Goal: Transaction & Acquisition: Purchase product/service

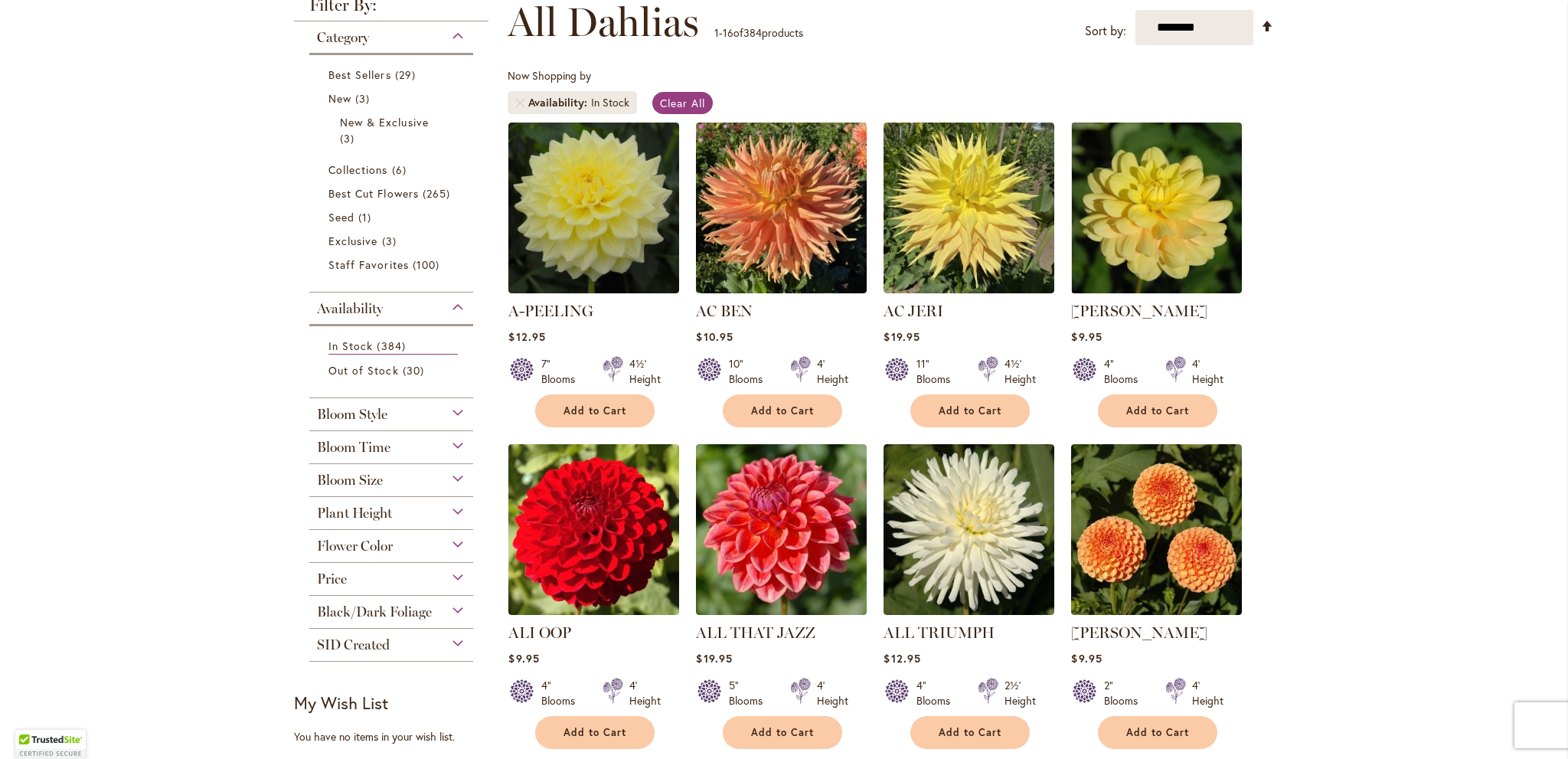
scroll to position [230, 0]
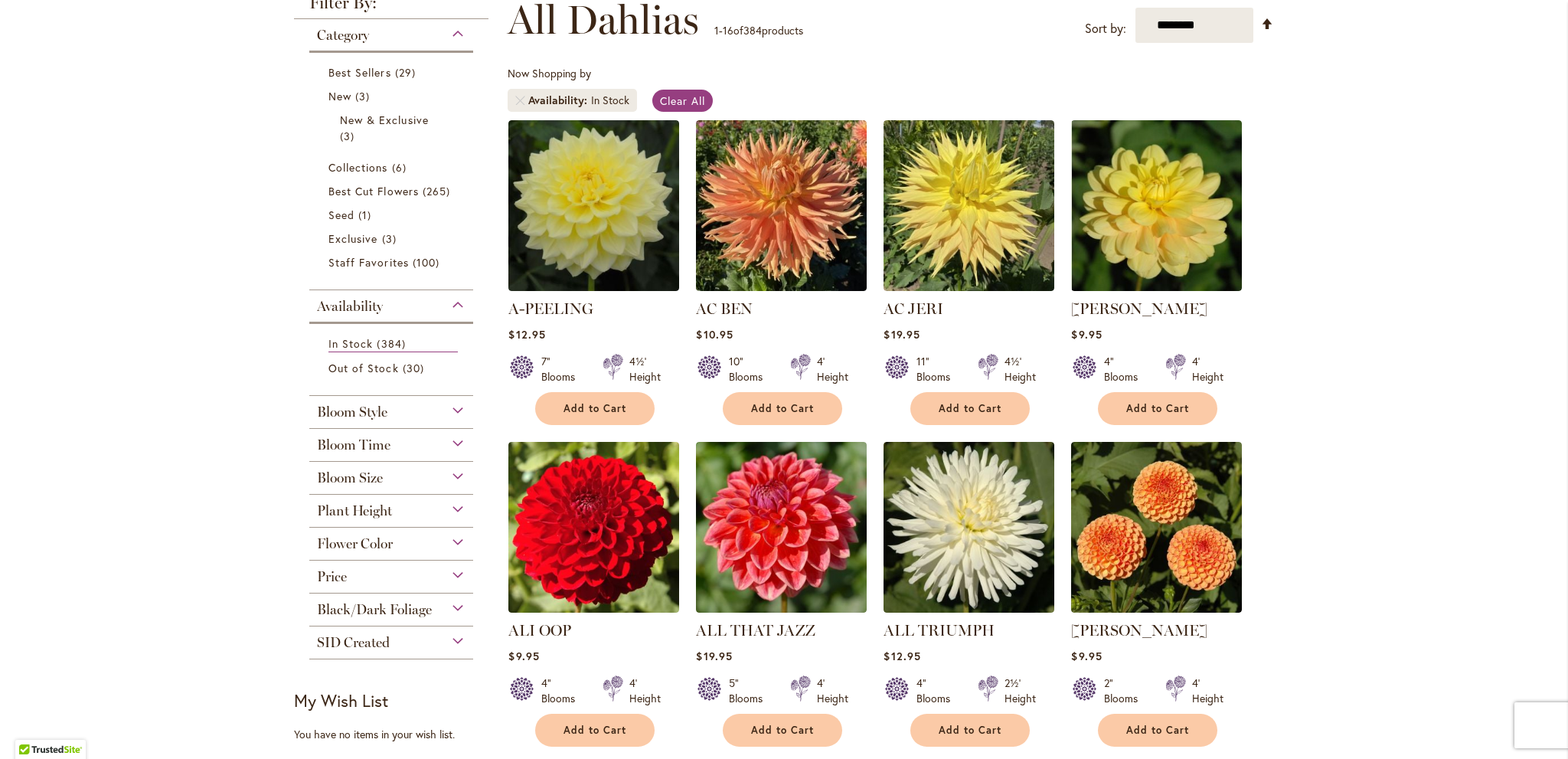
click at [452, 472] on div "Bloom Size" at bounding box center [391, 474] width 164 height 25
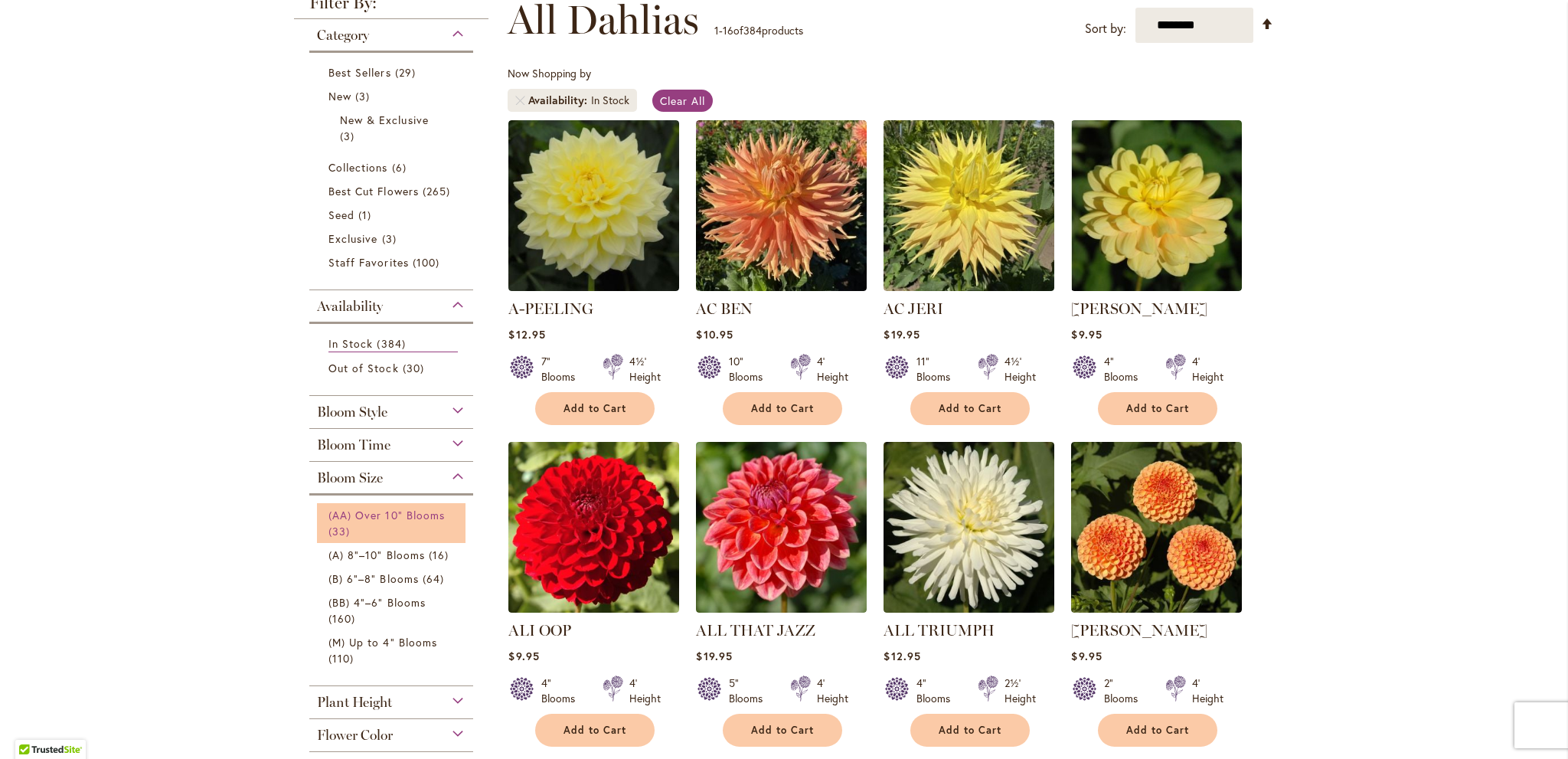
click at [438, 511] on span "(AA) Over 10" Blooms" at bounding box center [387, 515] width 116 height 15
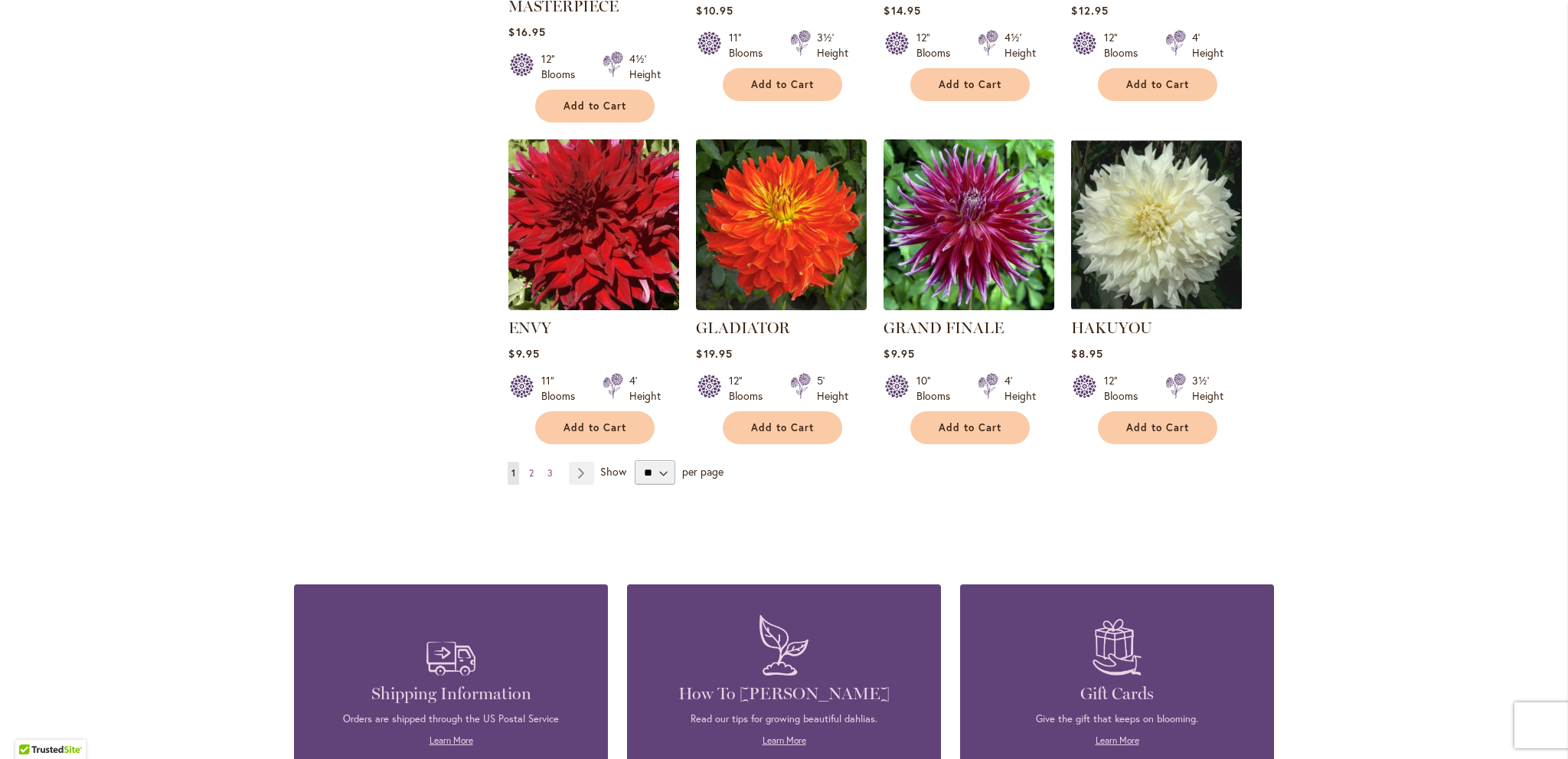
scroll to position [1149, 0]
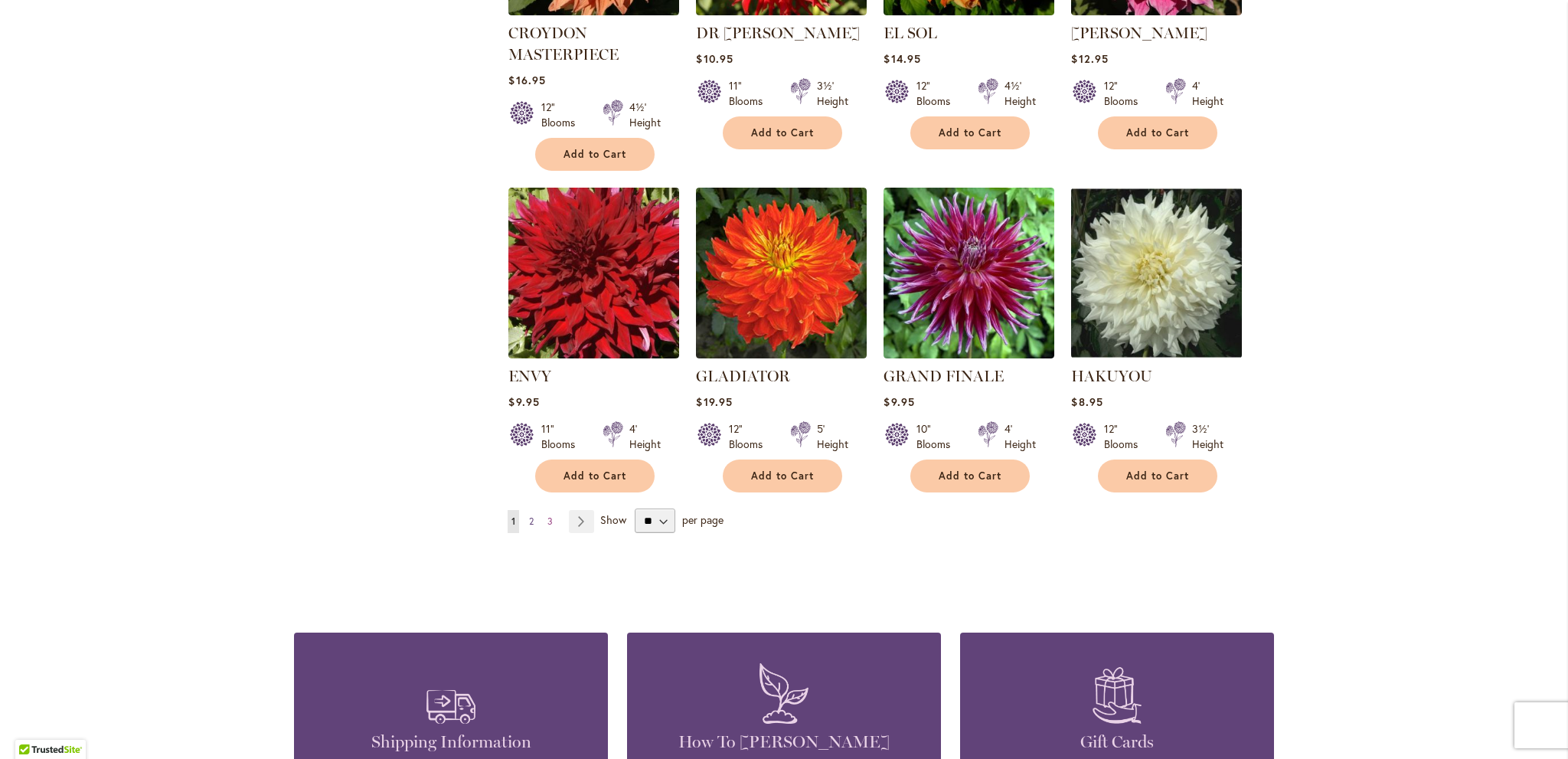
click at [529, 515] on span "2" at bounding box center [531, 521] width 5 height 11
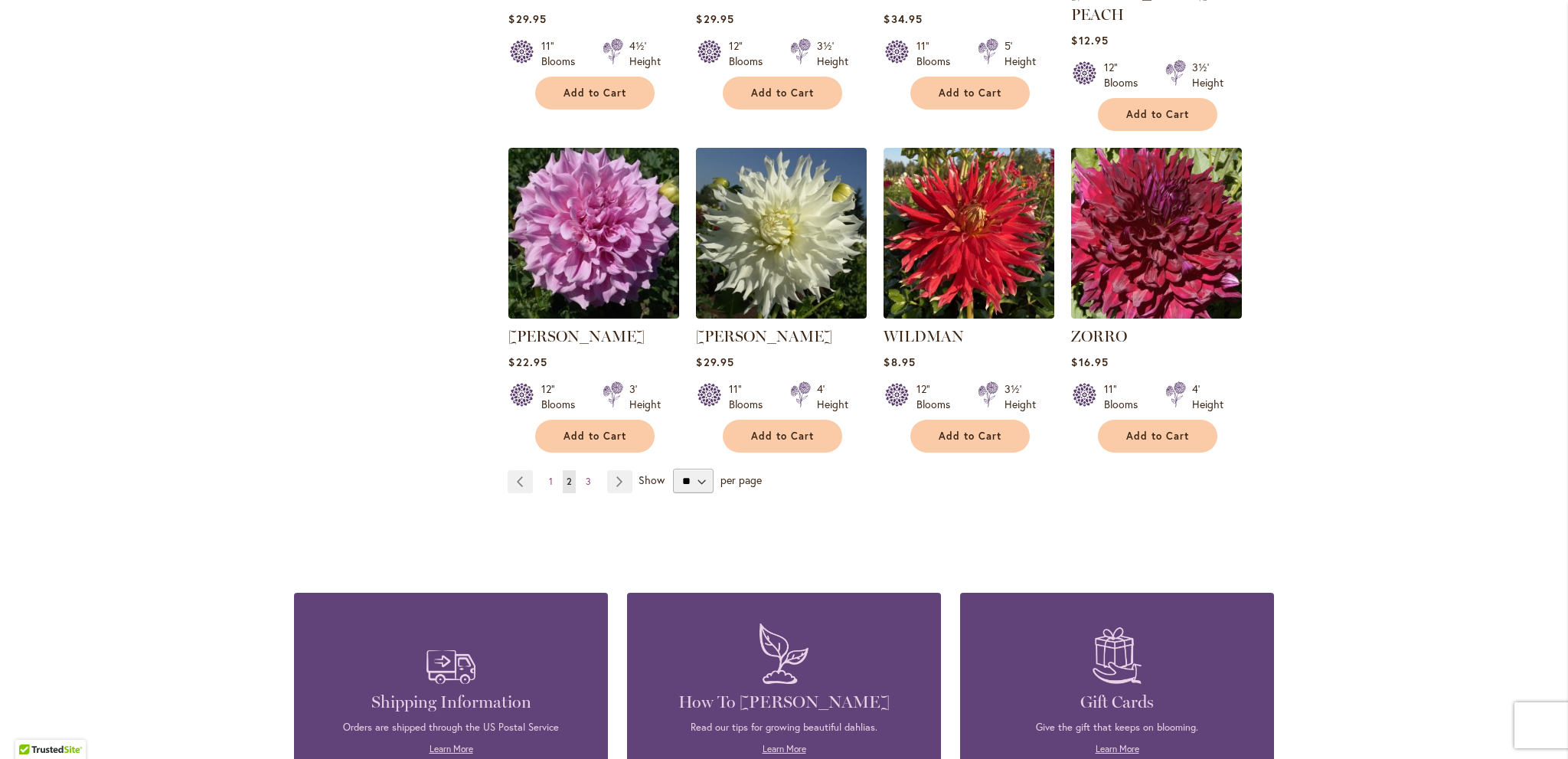
scroll to position [1225, 0]
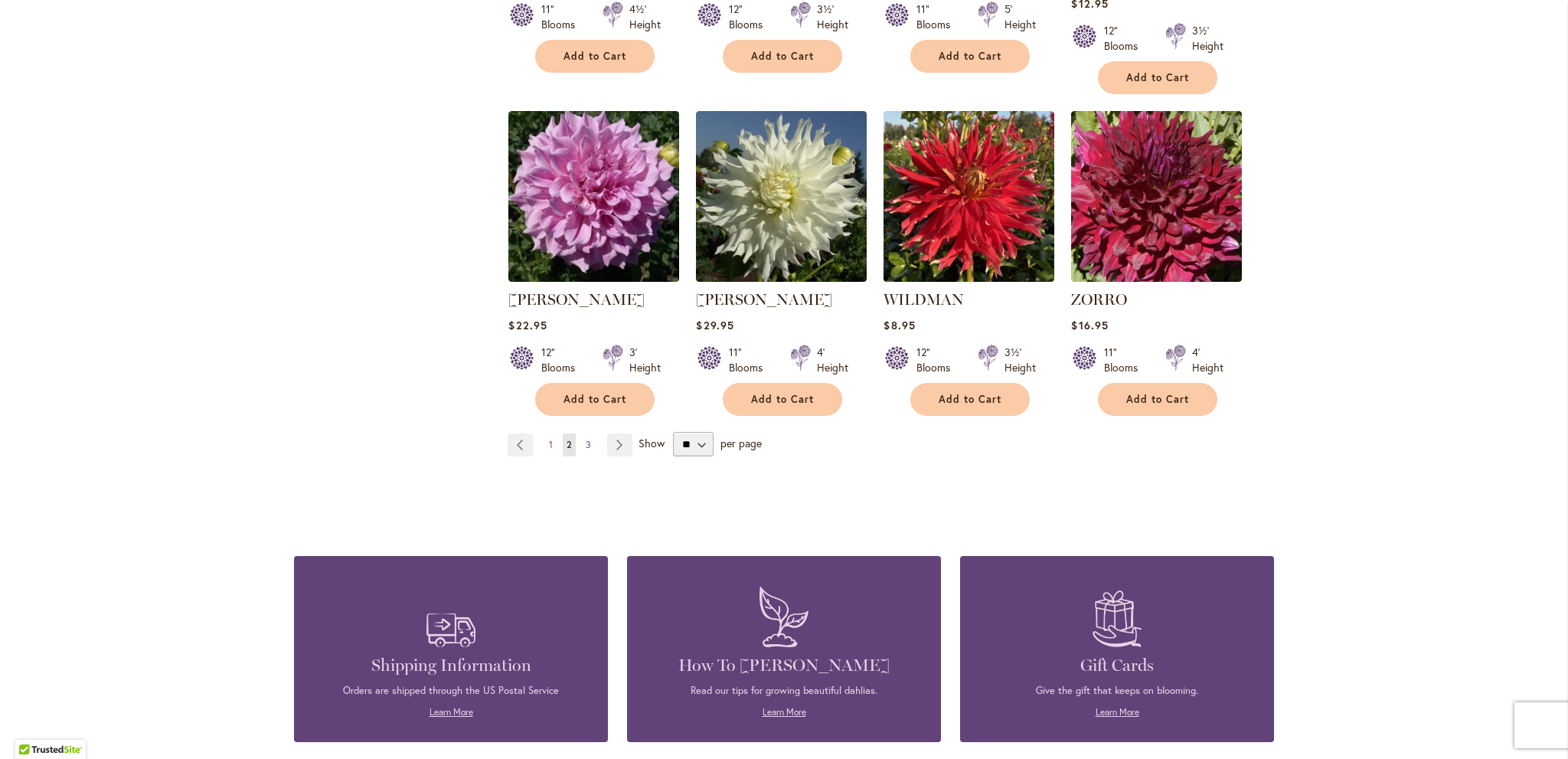
click at [586, 439] on span "3" at bounding box center [588, 444] width 5 height 11
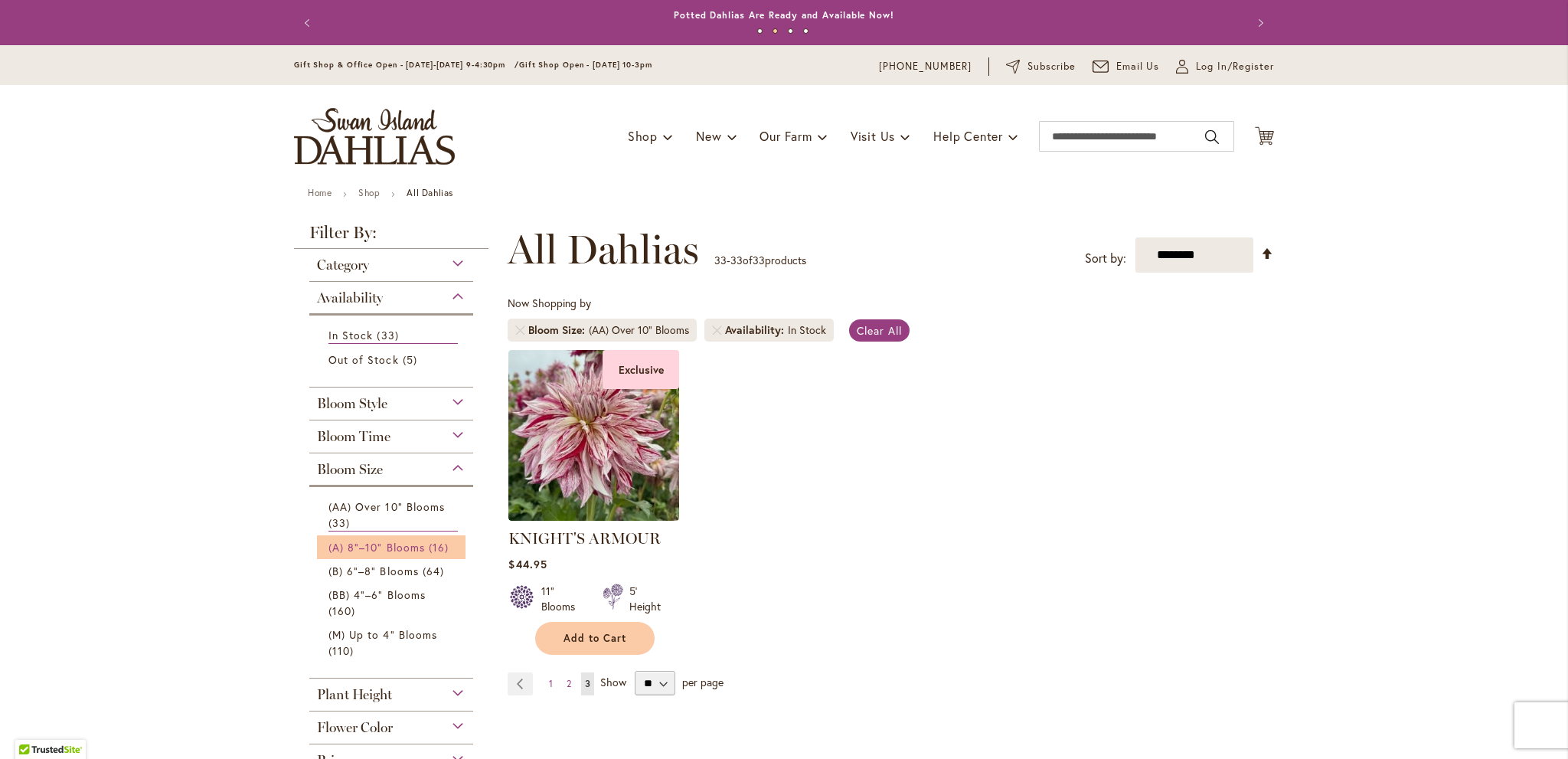
click at [401, 539] on link "(A) 8"–10" Blooms 16 items" at bounding box center [393, 547] width 129 height 16
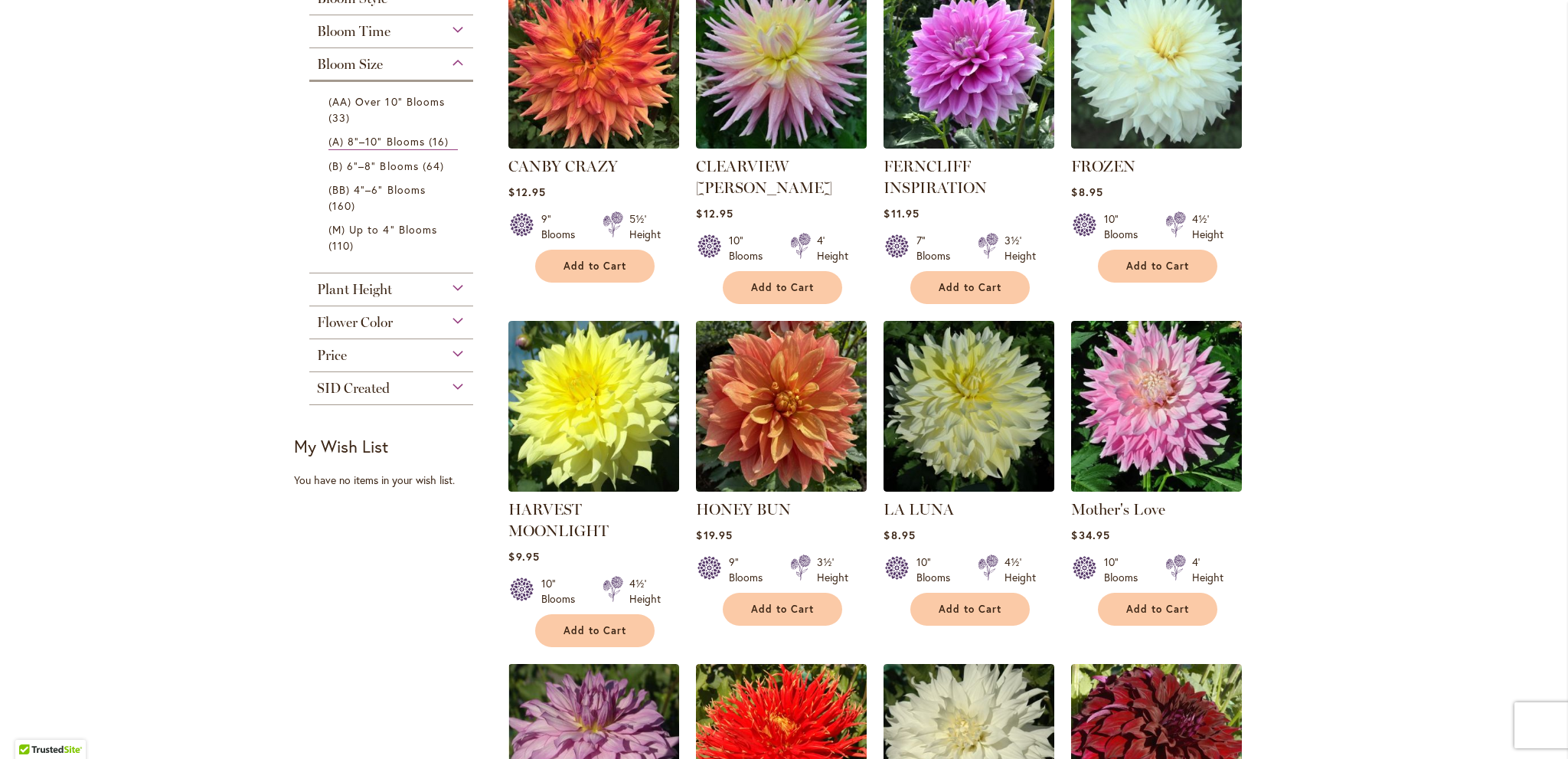
scroll to position [306, 0]
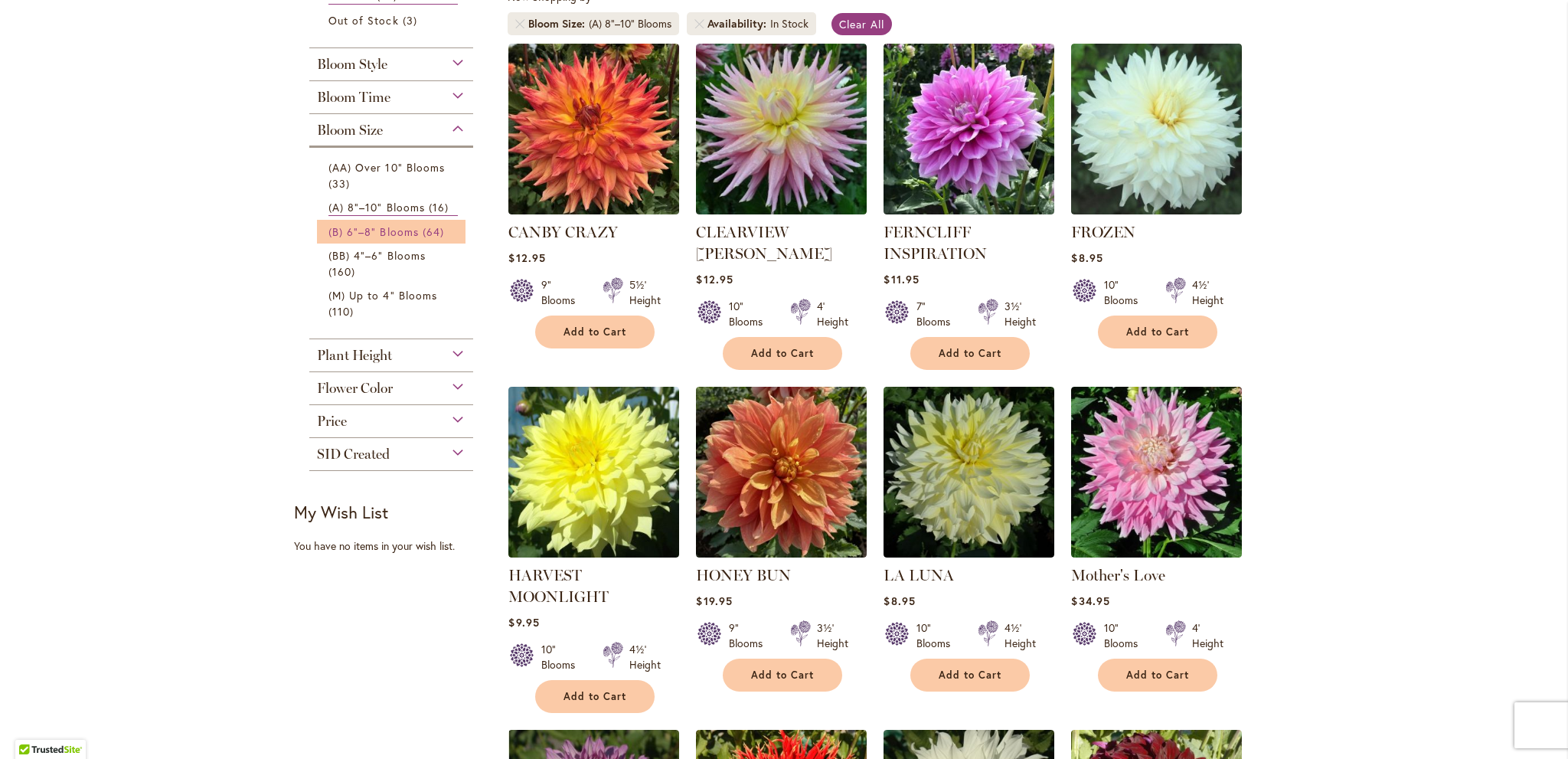
click at [395, 234] on span "(B) 6"–8" Blooms" at bounding box center [374, 231] width 90 height 15
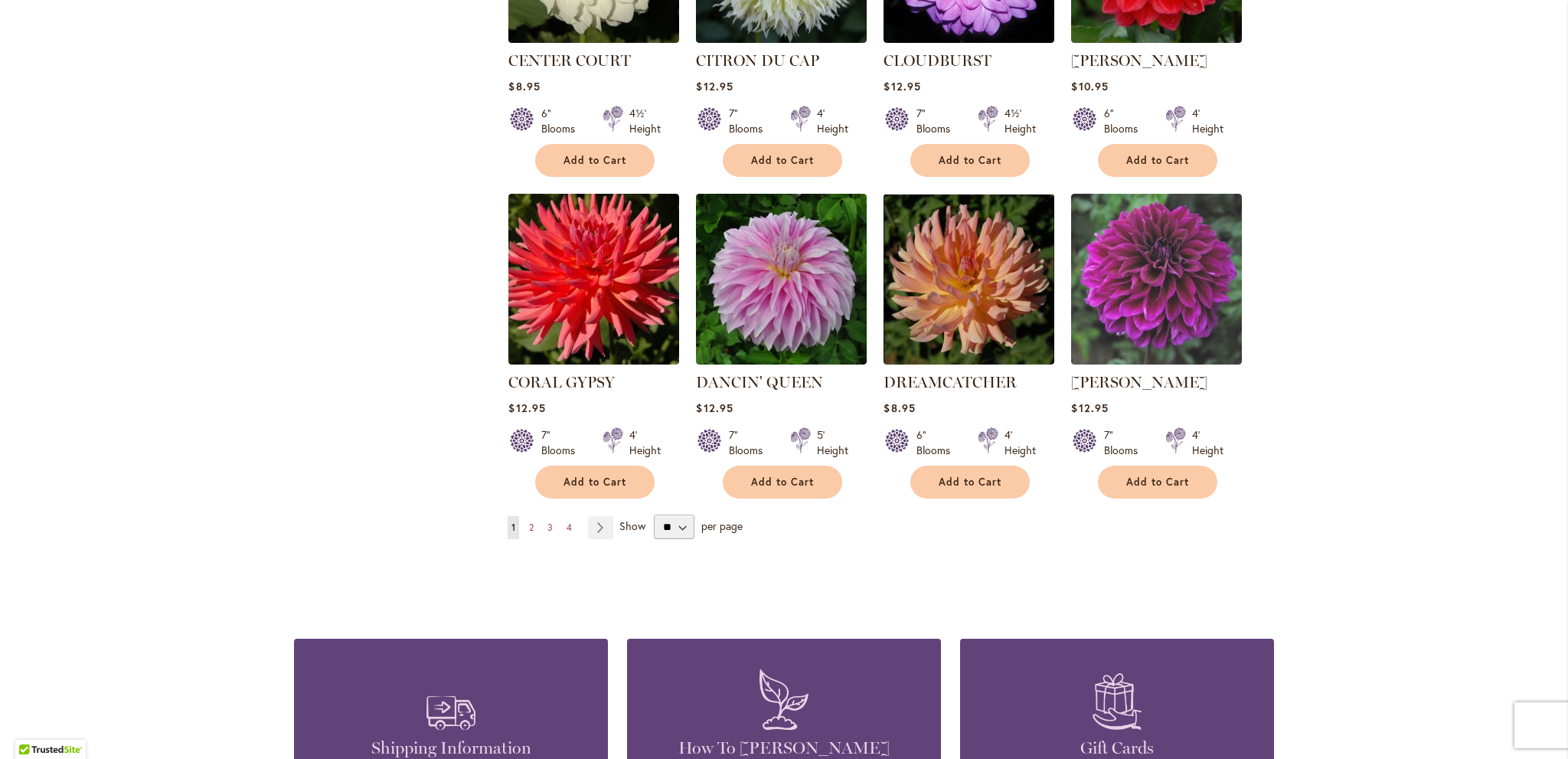
scroll to position [1149, 0]
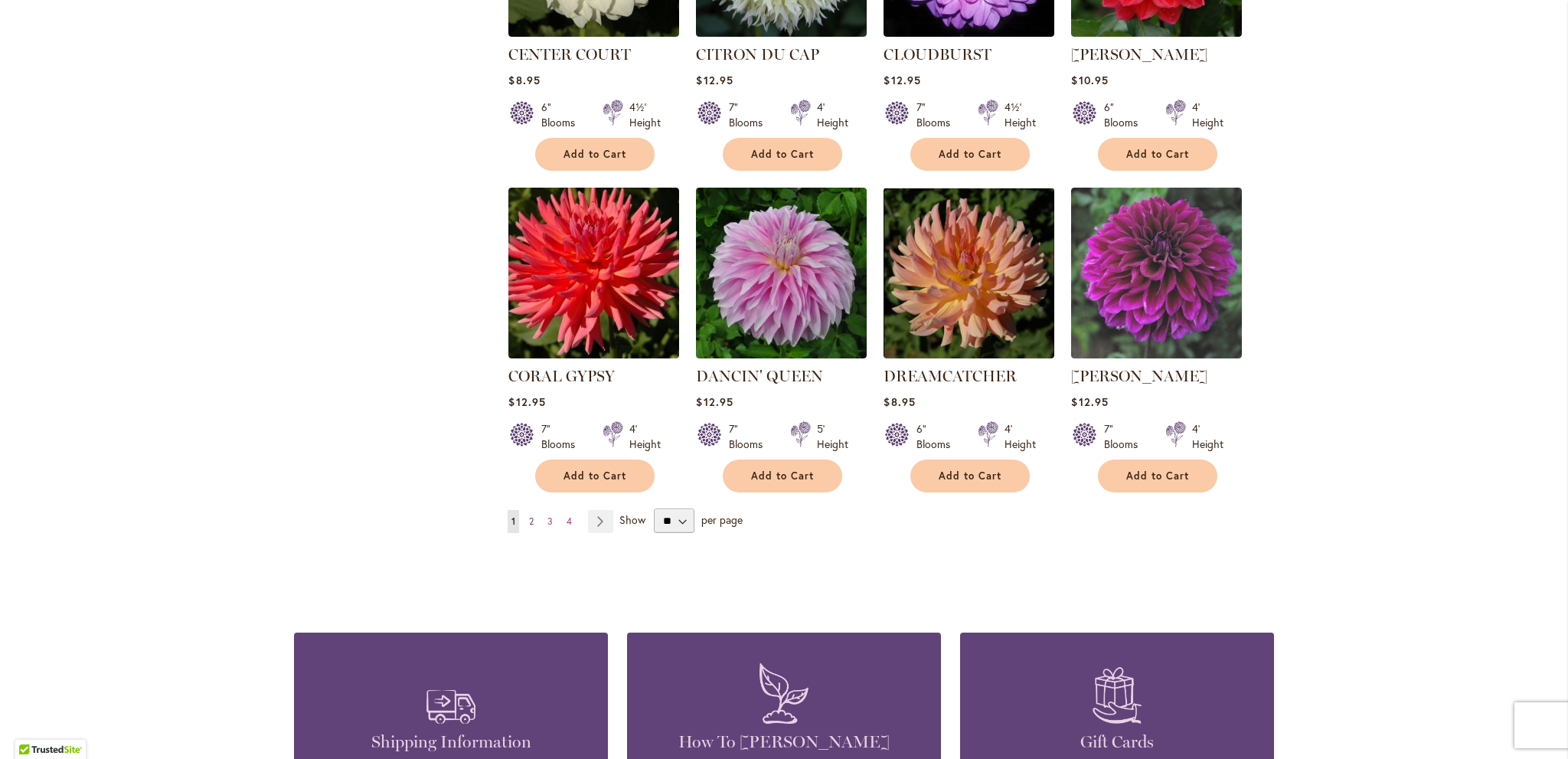
click at [529, 510] on link "Page 2" at bounding box center [531, 522] width 12 height 23
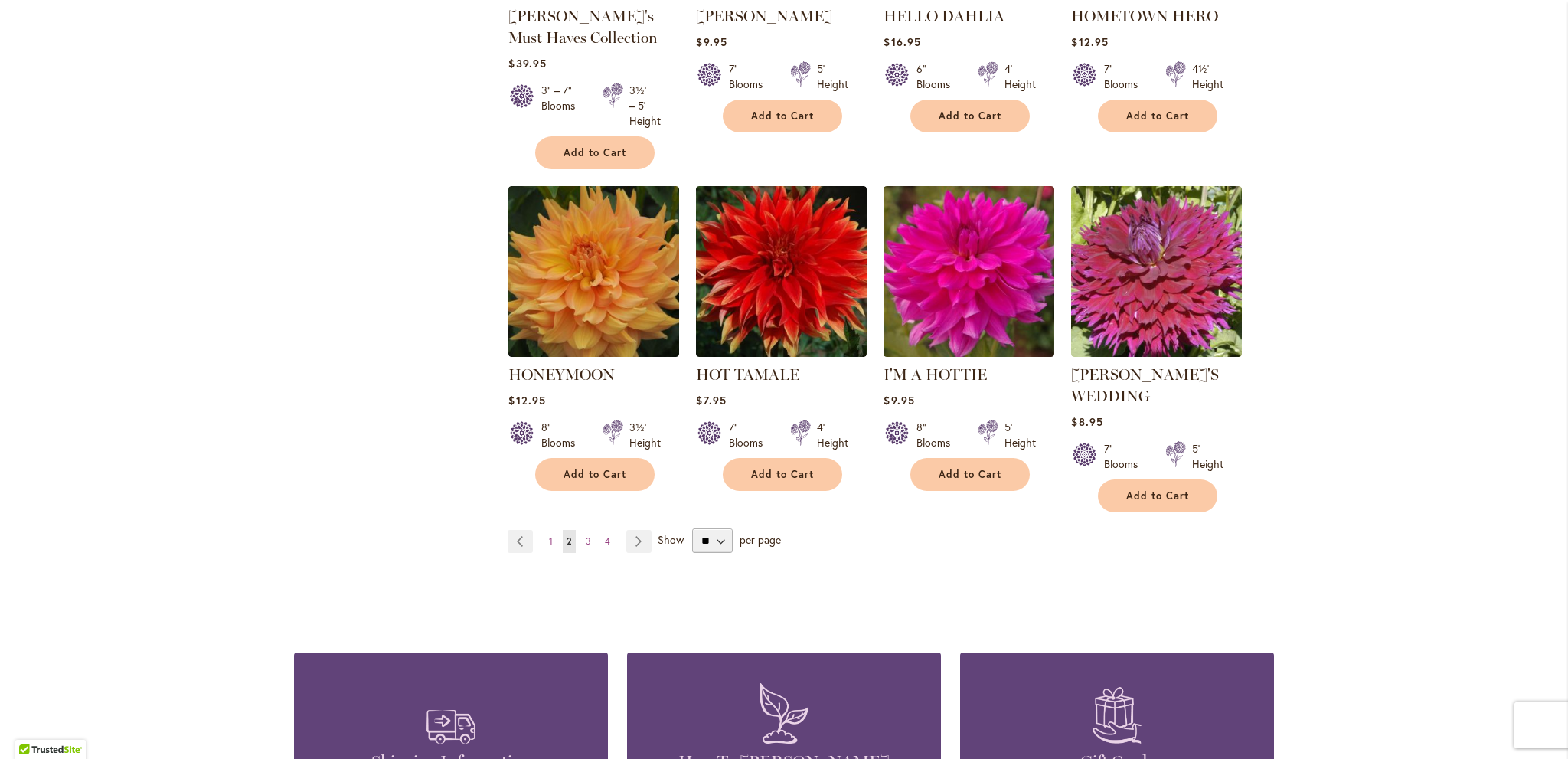
scroll to position [1225, 0]
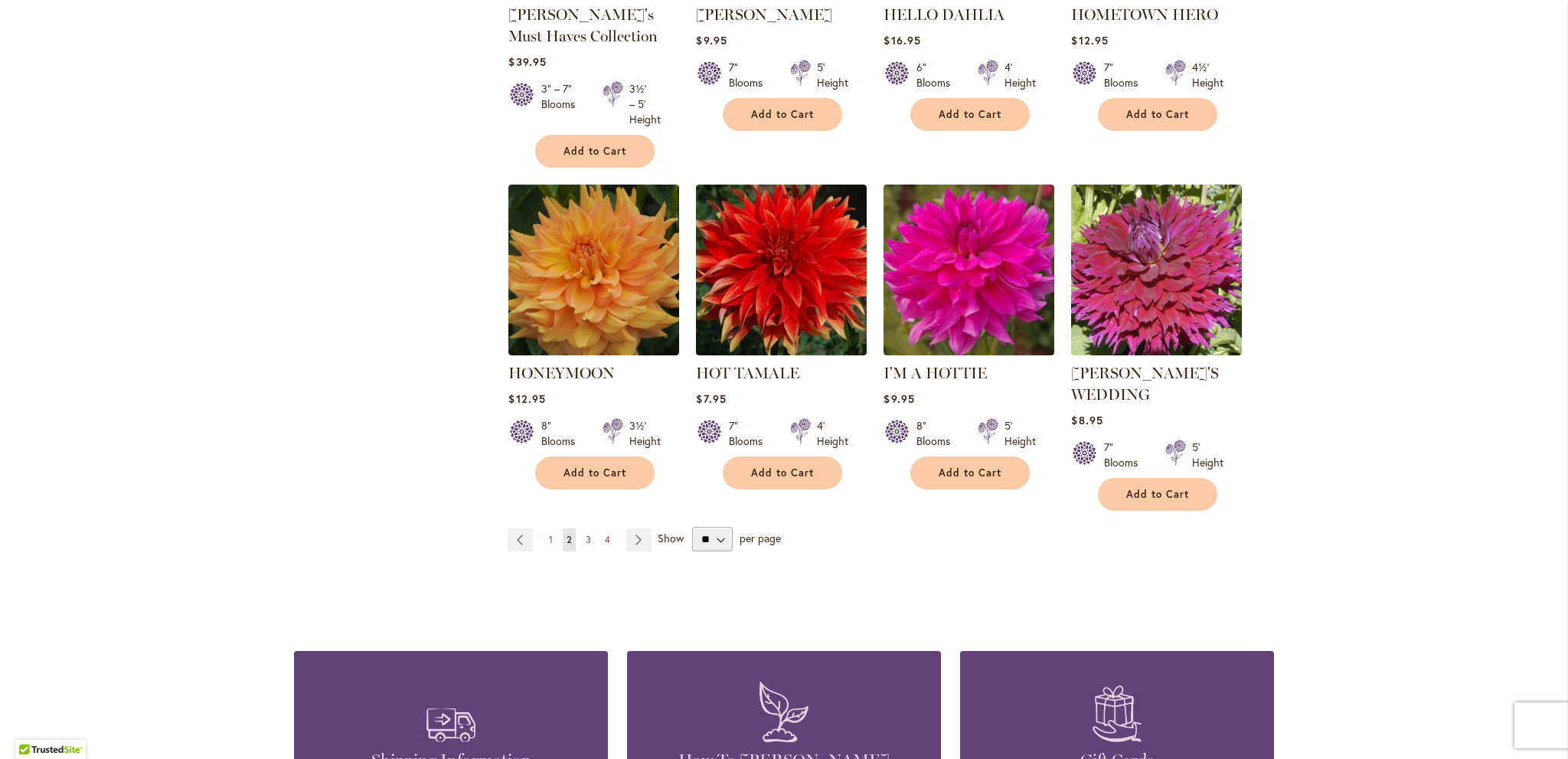
click at [582, 535] on link "Page 3" at bounding box center [588, 540] width 13 height 23
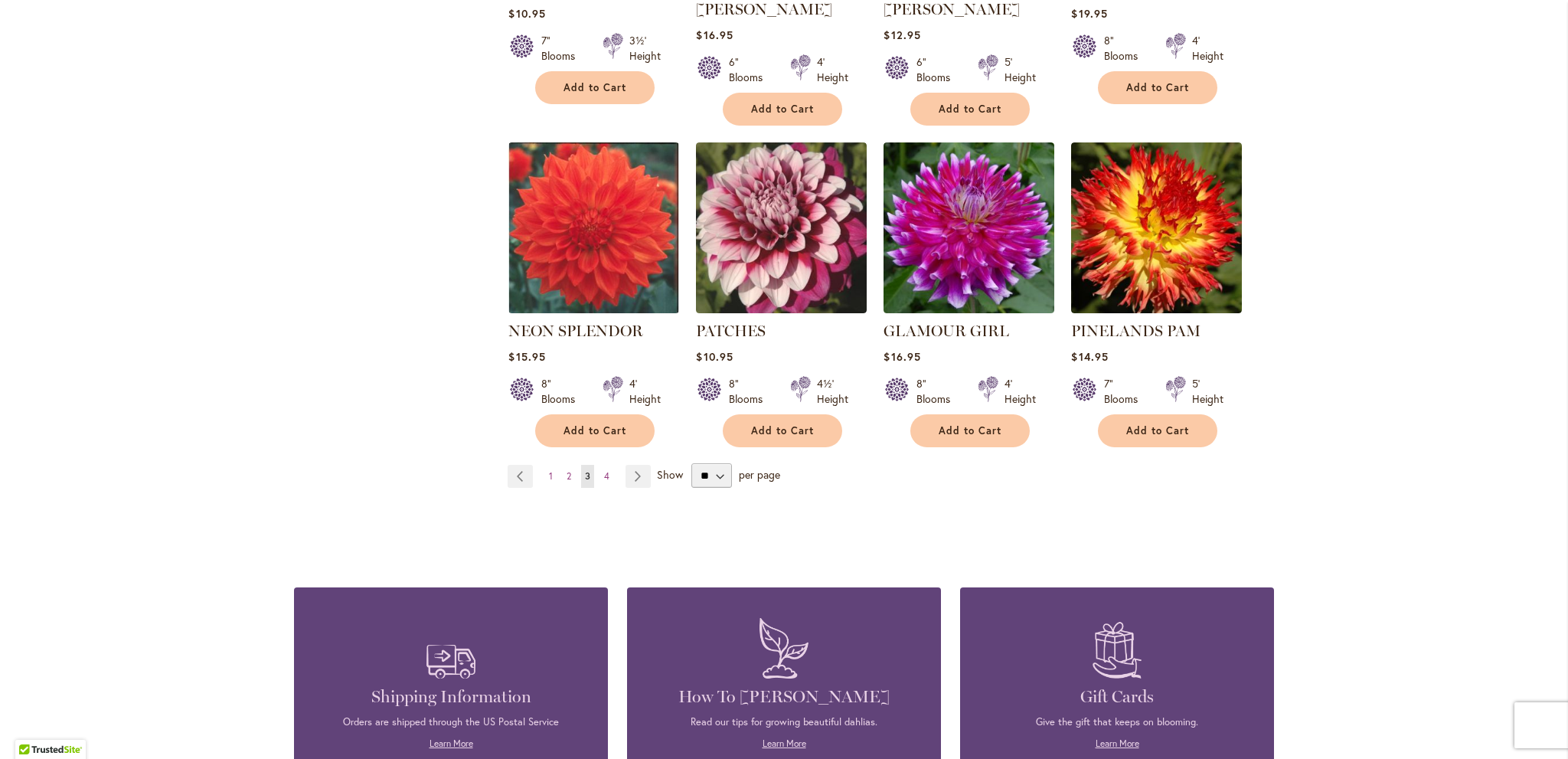
scroll to position [1225, 0]
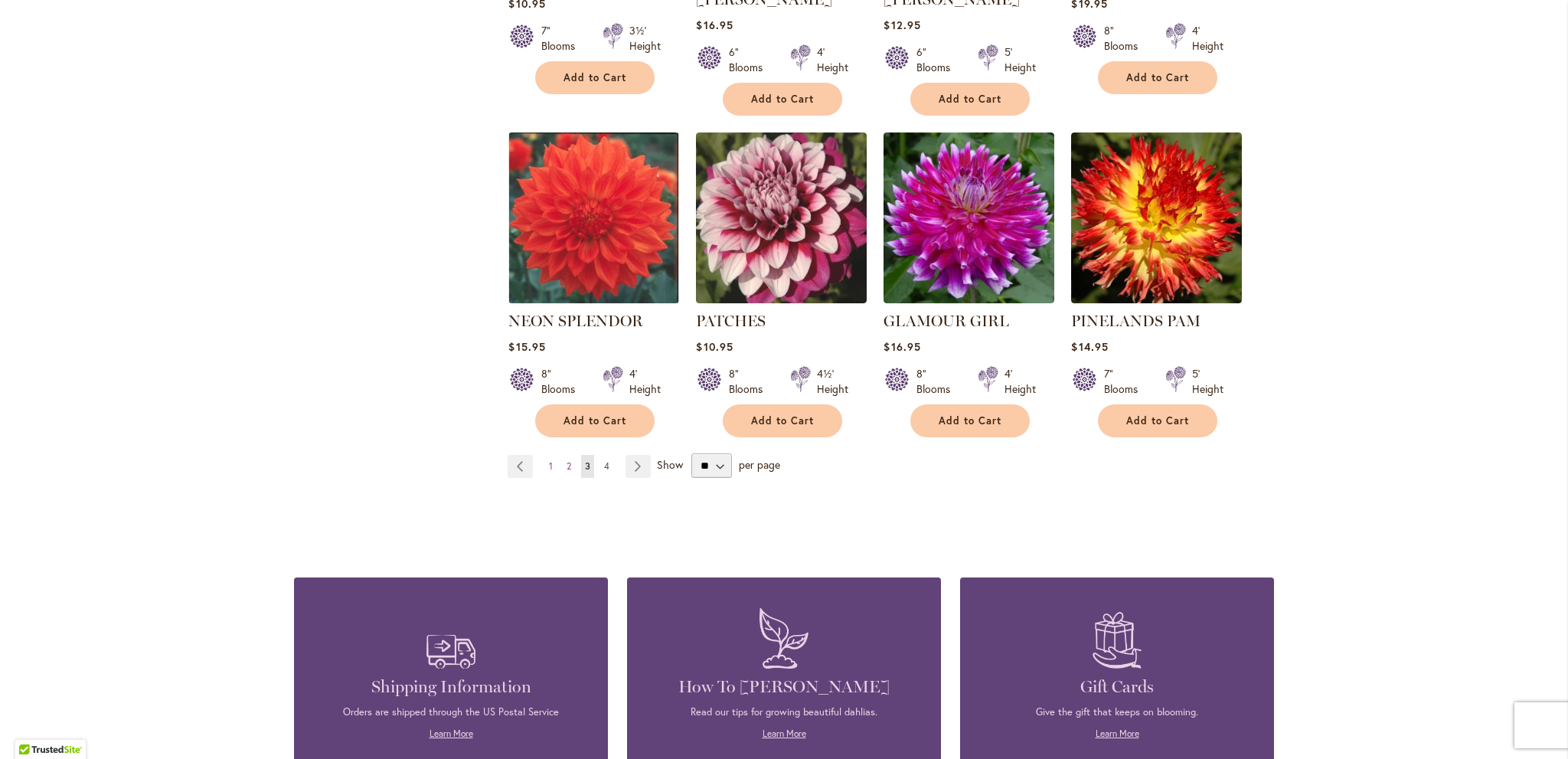
click at [604, 460] on span "4" at bounding box center [606, 466] width 5 height 11
